Goal: Transaction & Acquisition: Purchase product/service

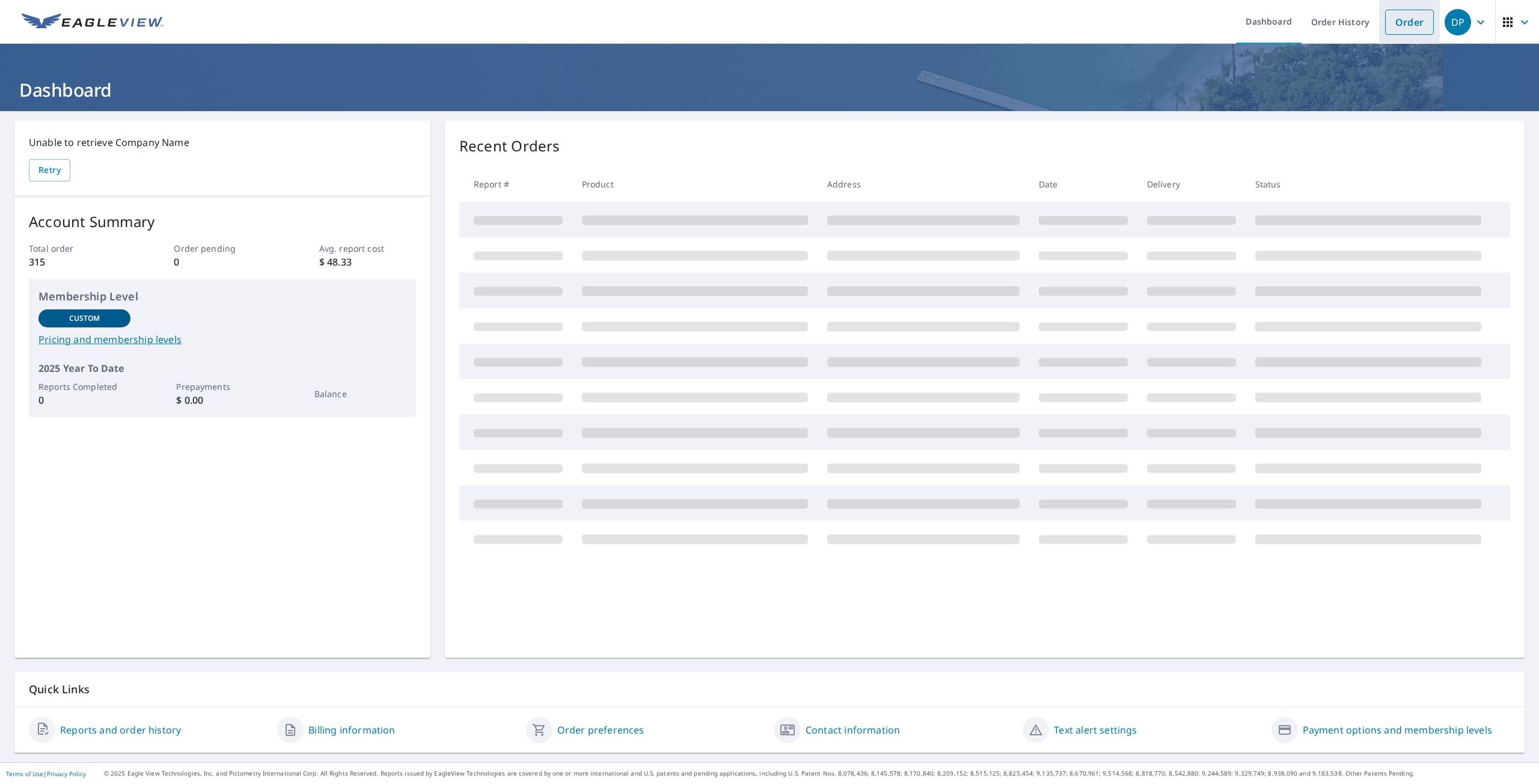
click at [1410, 27] on link "Order" at bounding box center [1408, 22] width 48 height 26
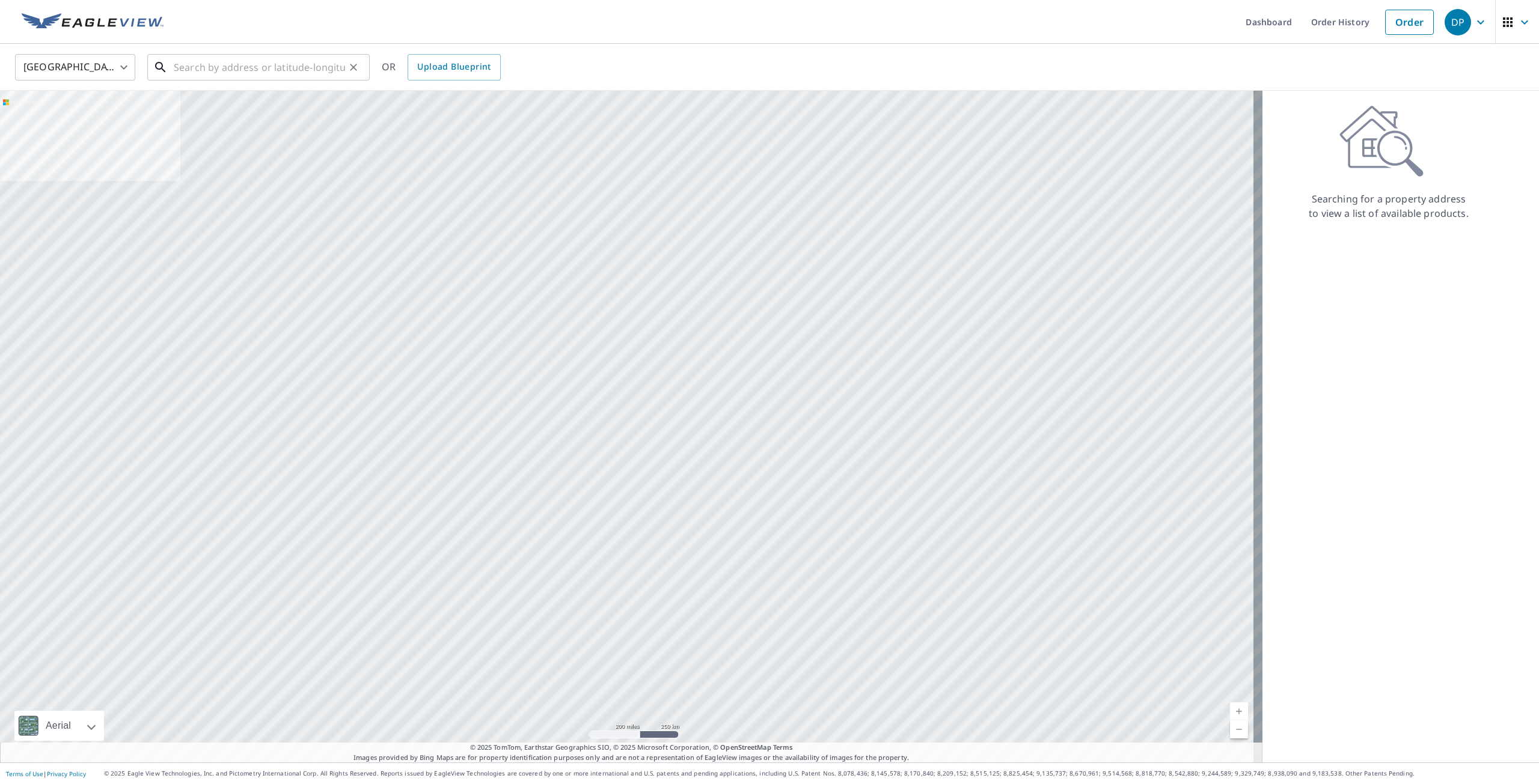
click at [231, 64] on input "text" at bounding box center [259, 67] width 171 height 34
click at [203, 105] on span "8470 [PERSON_NAME]" at bounding box center [265, 101] width 188 height 14
type input "[STREET_ADDRESS]"
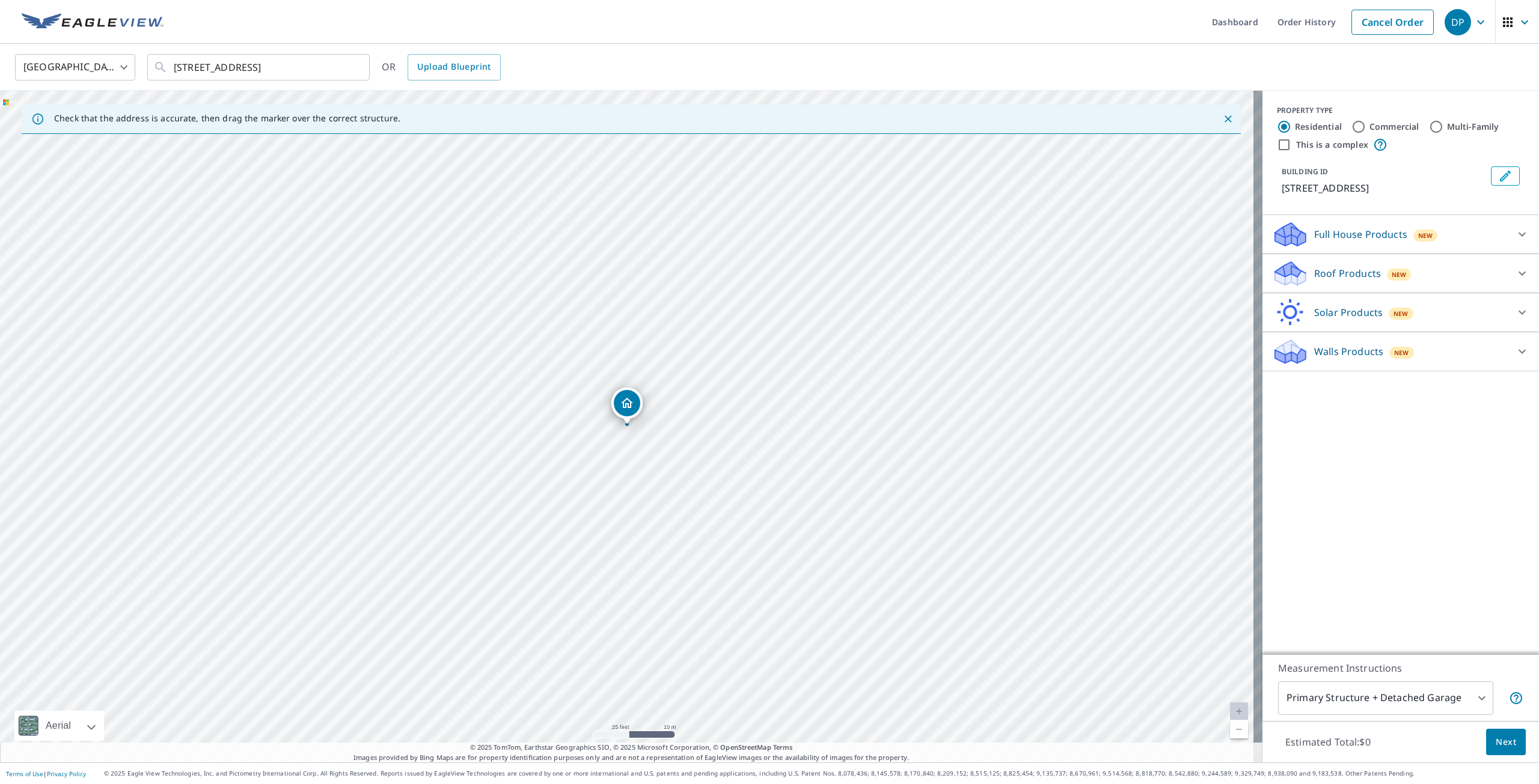
click at [1337, 276] on p "Roof Products" at bounding box center [1347, 273] width 66 height 14
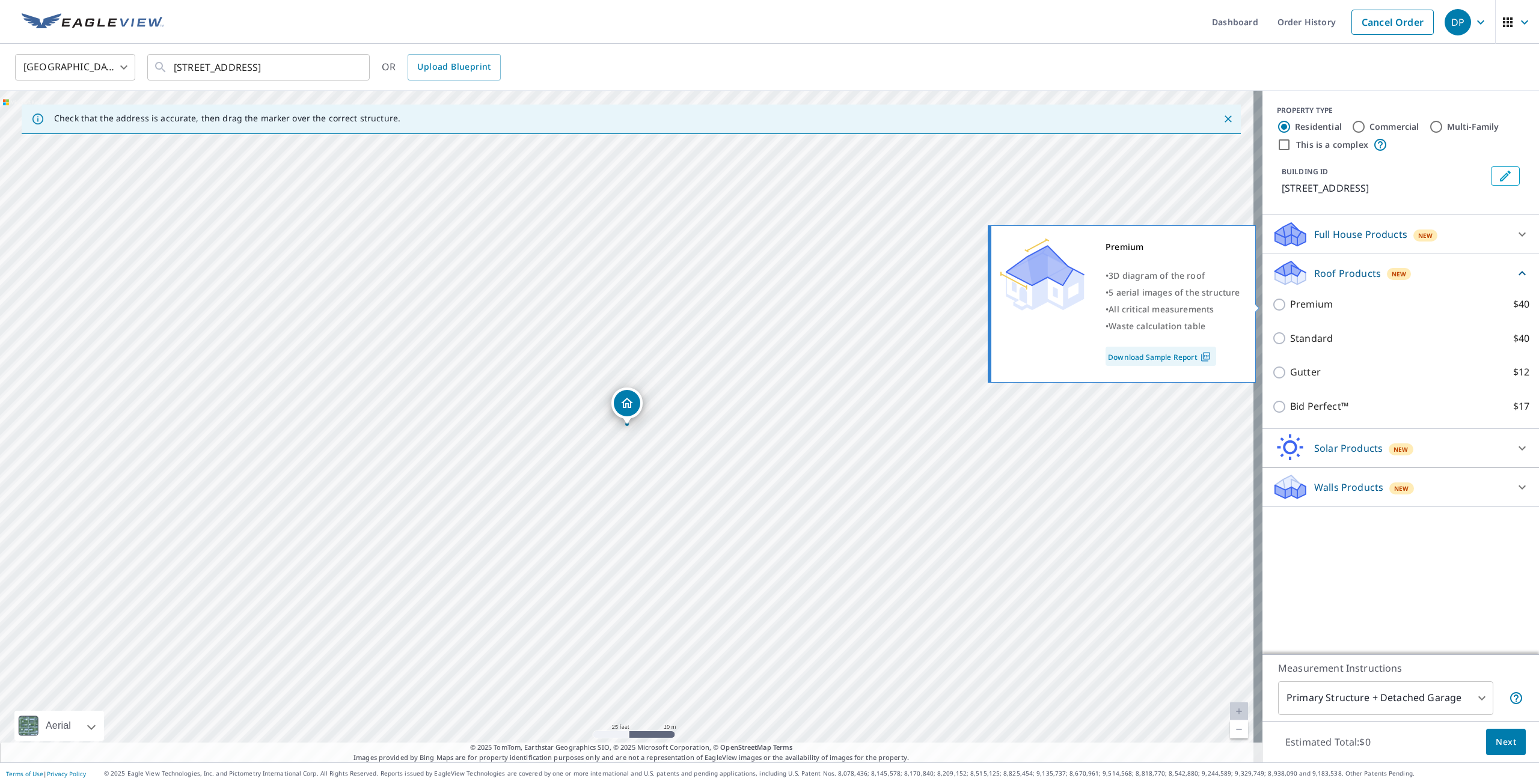
click at [1272, 307] on input "Premium $40" at bounding box center [1280, 304] width 18 height 14
checkbox input "true"
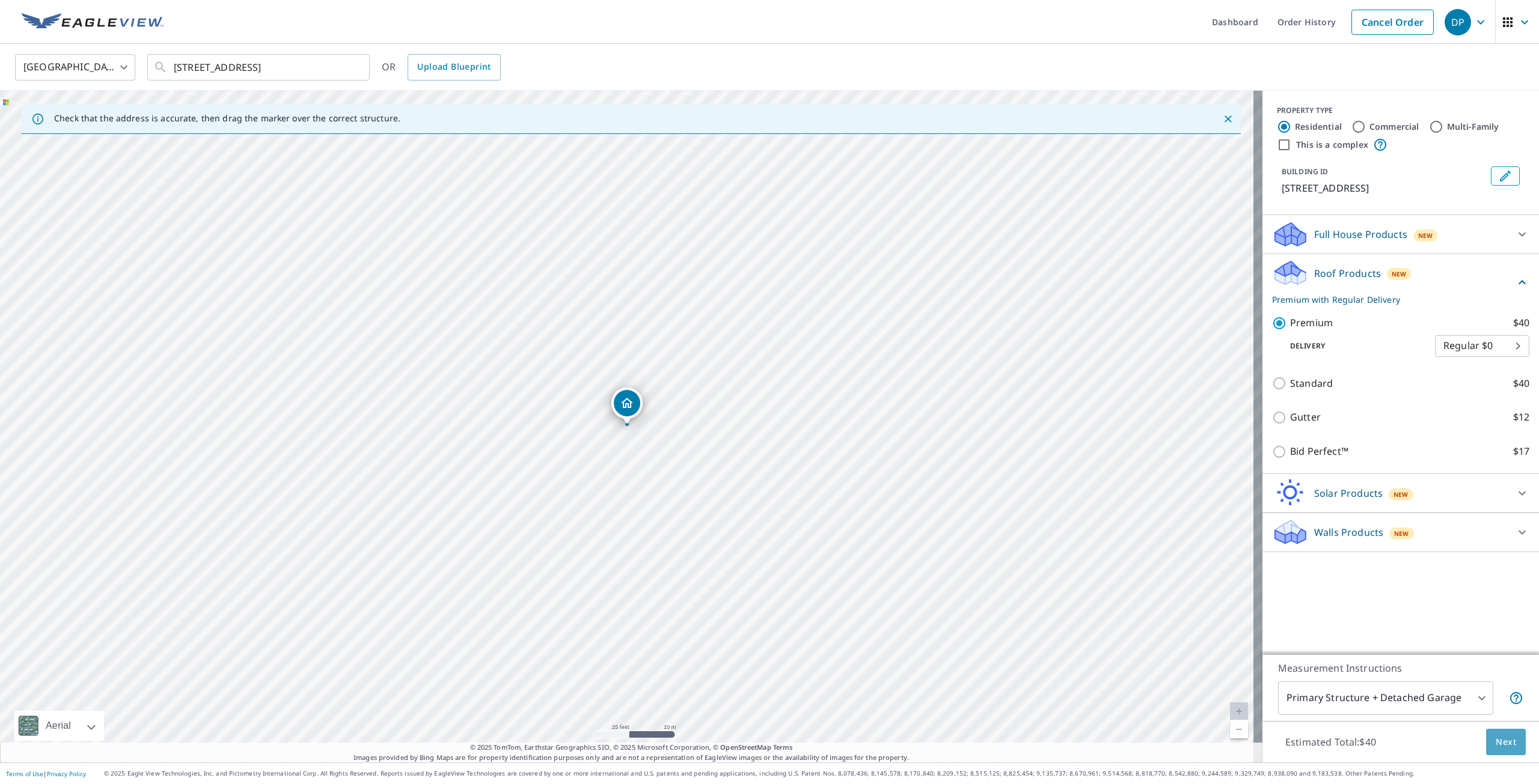
click at [1495, 739] on span "Next" at bounding box center [1506, 742] width 21 height 15
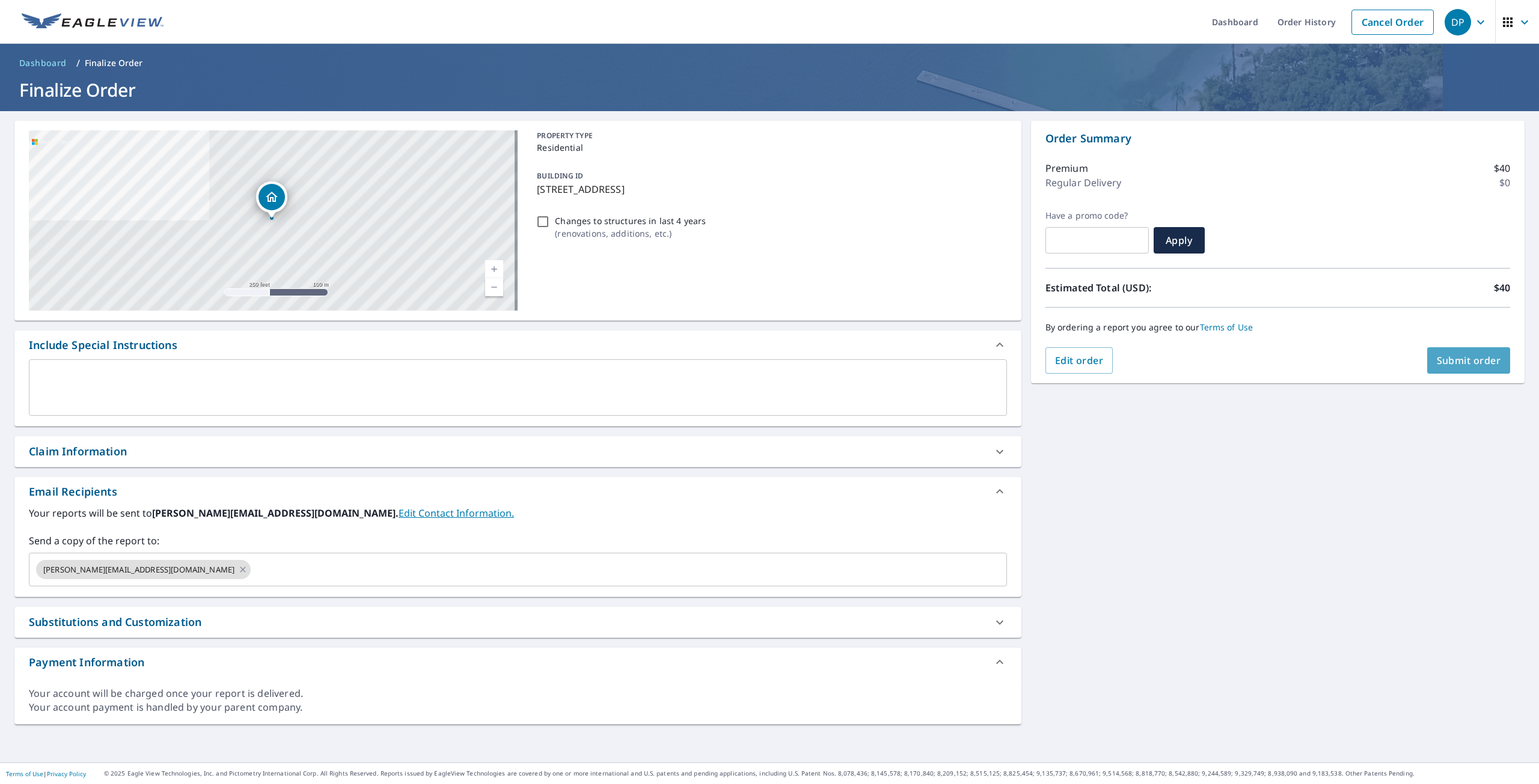
click at [1440, 363] on span "Submit order" at bounding box center [1469, 361] width 64 height 13
checkbox input "true"
